Goal: Navigation & Orientation: Understand site structure

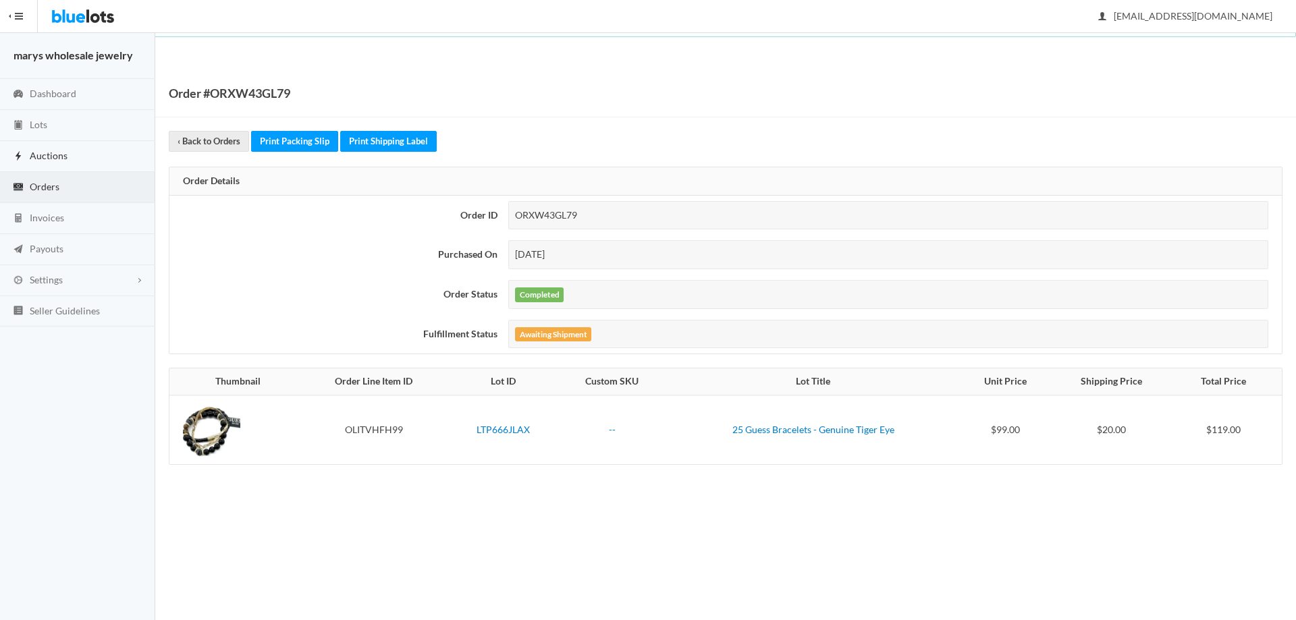
click at [40, 153] on span "Auctions" at bounding box center [49, 155] width 38 height 11
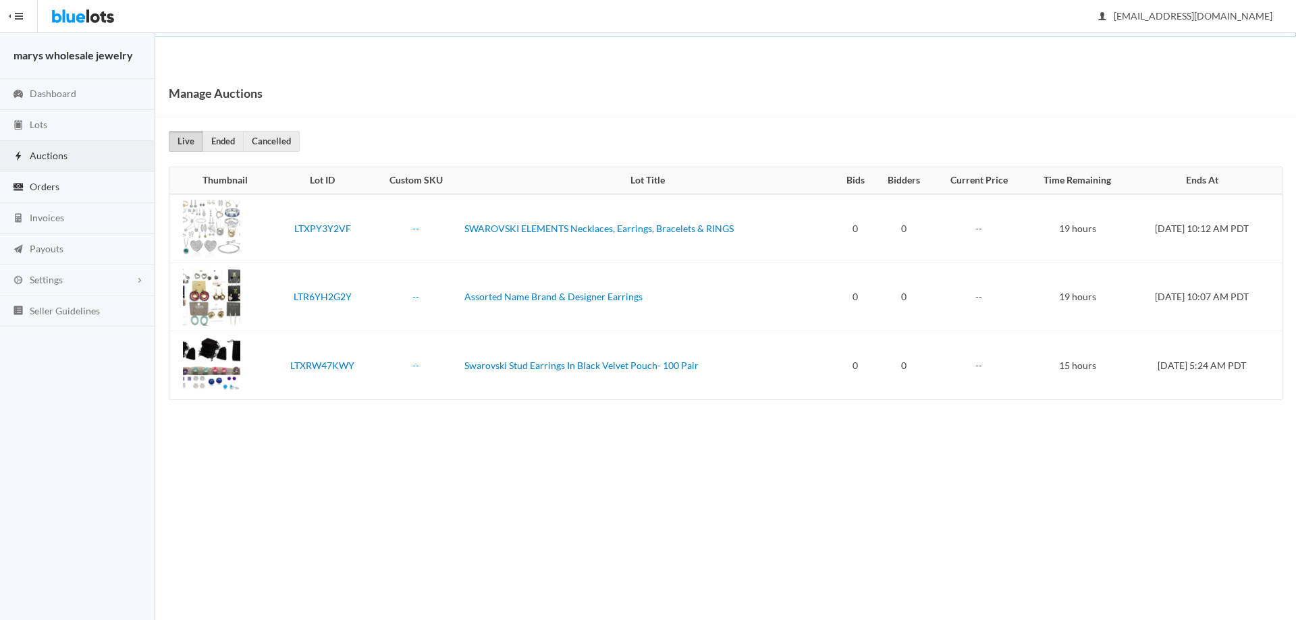
click at [43, 186] on span "Orders" at bounding box center [45, 186] width 30 height 11
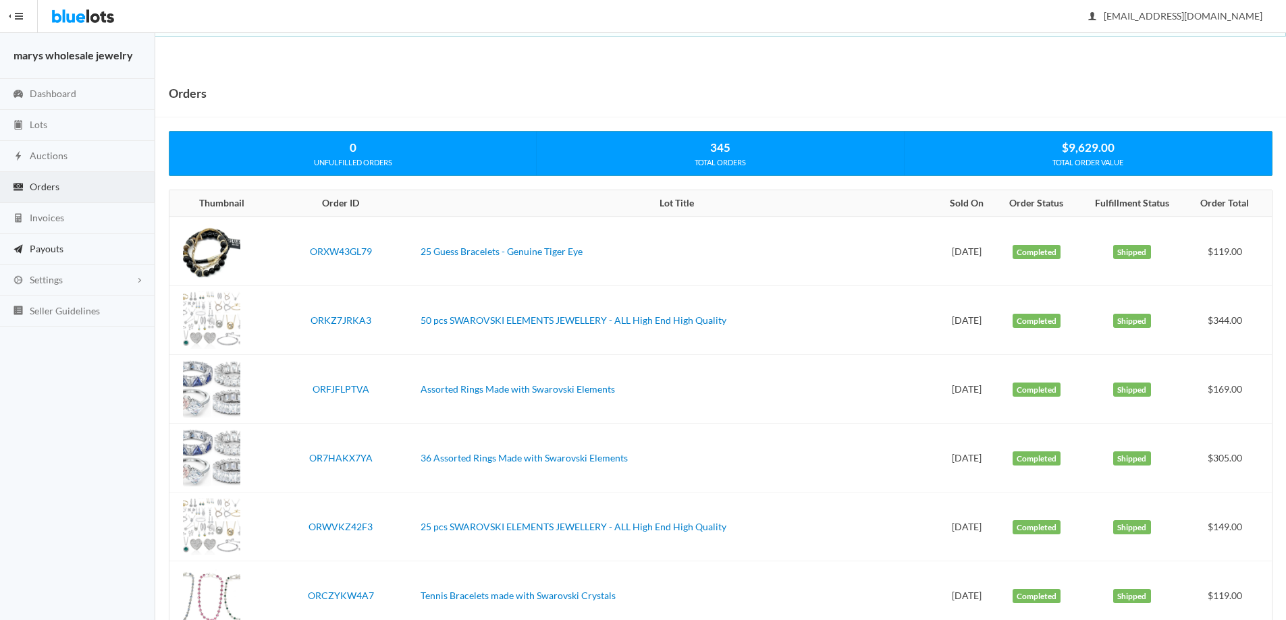
click at [55, 246] on span "Payouts" at bounding box center [47, 248] width 34 height 11
